Goal: Task Accomplishment & Management: Use online tool/utility

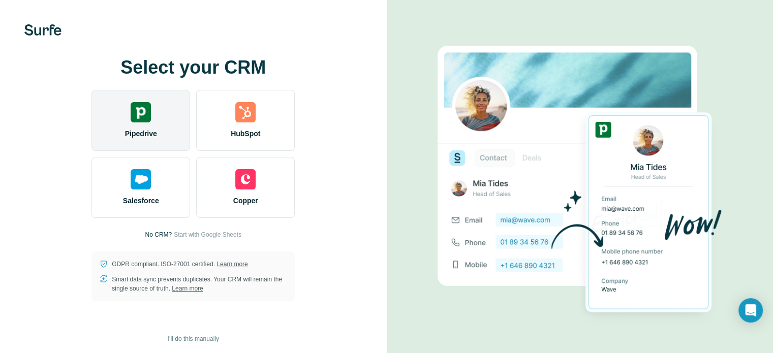
click at [142, 127] on div "Pipedrive" at bounding box center [141, 120] width 99 height 61
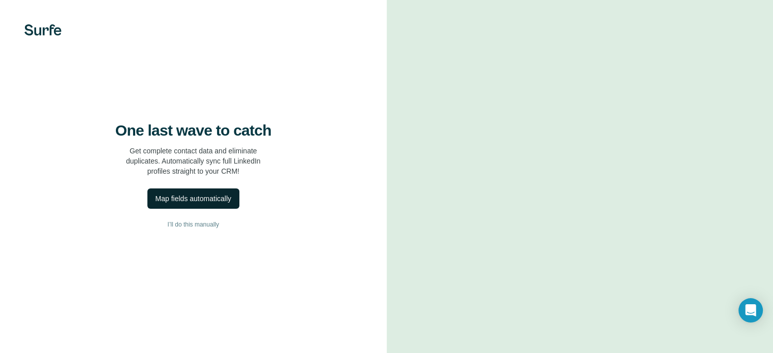
click at [229, 204] on div "Map fields automatically" at bounding box center [194, 199] width 76 height 10
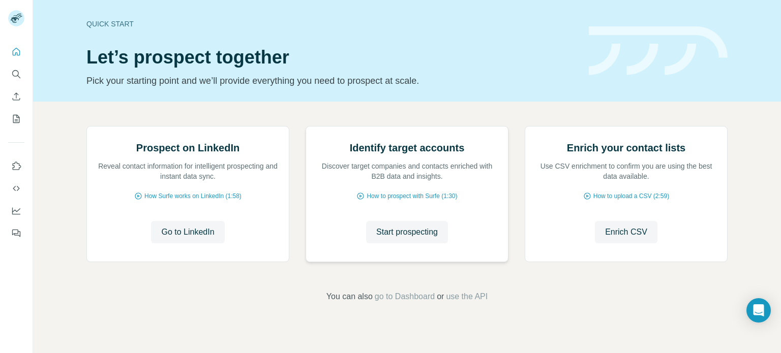
scroll to position [85, 0]
click at [202, 238] on span "Go to LinkedIn" at bounding box center [187, 232] width 53 height 12
